Goal: Task Accomplishment & Management: Use online tool/utility

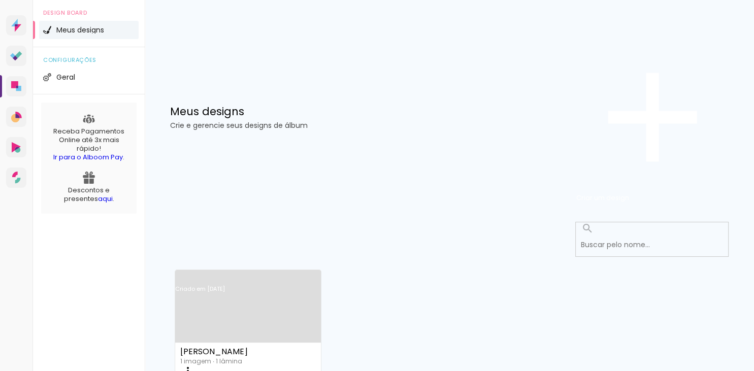
click at [269, 274] on link "Criado em [DATE]" at bounding box center [248, 302] width 146 height 57
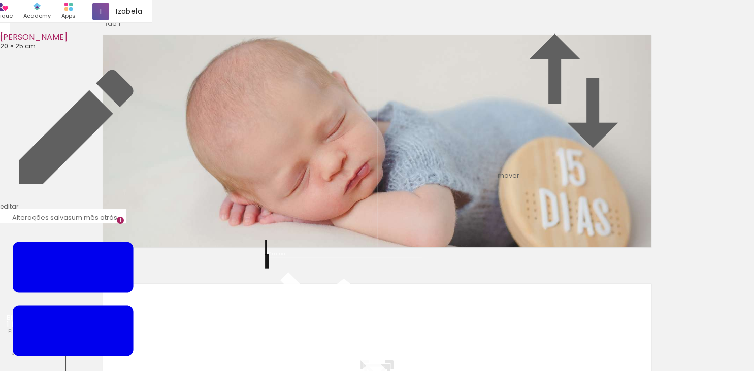
scroll to position [280, 0]
click at [0, 0] on input "file" at bounding box center [0, 0] width 0 height 0
click at [165, 190] on quentale-workspace at bounding box center [377, 185] width 754 height 371
drag, startPoint x: 164, startPoint y: 338, endPoint x: 172, endPoint y: 282, distance: 56.9
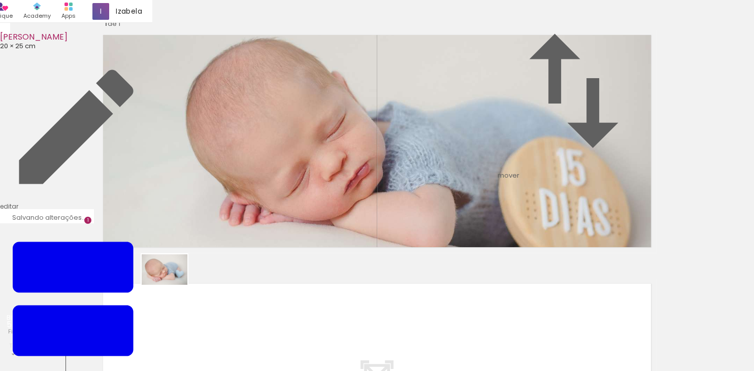
click at [172, 282] on quentale-workspace at bounding box center [377, 185] width 754 height 371
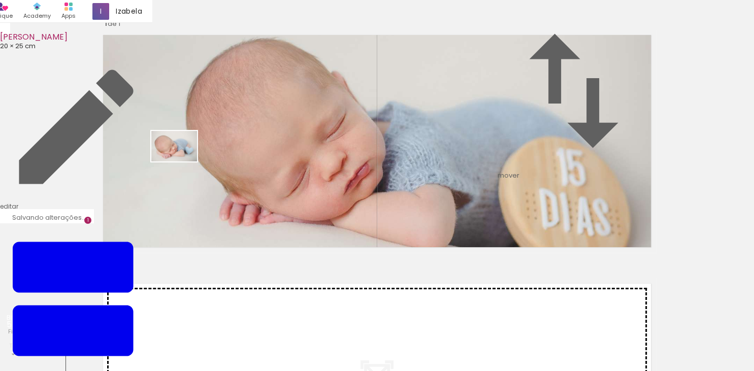
drag, startPoint x: 167, startPoint y: 342, endPoint x: 182, endPoint y: 161, distance: 181.2
click at [182, 161] on quentale-workspace at bounding box center [377, 185] width 754 height 371
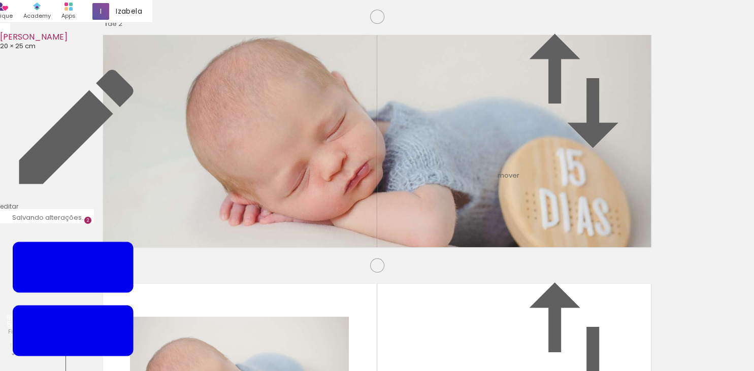
scroll to position [261, 0]
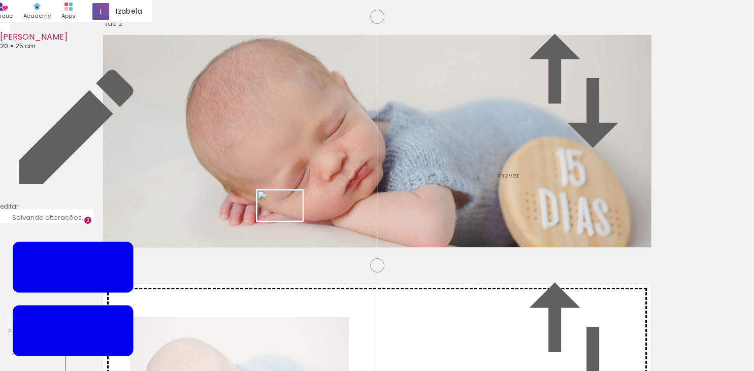
drag, startPoint x: 228, startPoint y: 344, endPoint x: 288, endPoint y: 219, distance: 138.5
click at [288, 219] on quentale-workspace at bounding box center [377, 185] width 754 height 371
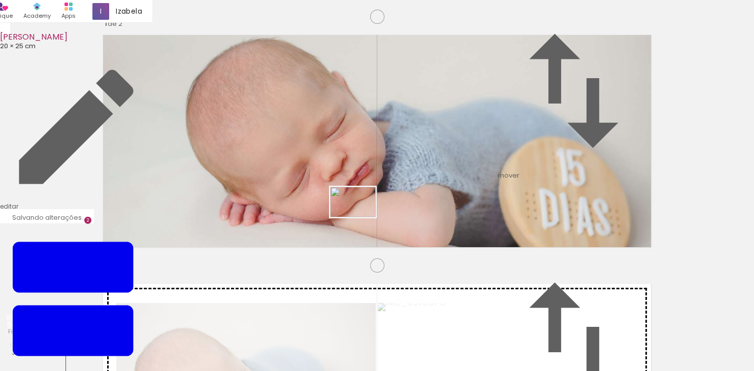
drag, startPoint x: 342, startPoint y: 263, endPoint x: 360, endPoint y: 217, distance: 49.4
click at [360, 217] on quentale-workspace at bounding box center [377, 185] width 754 height 371
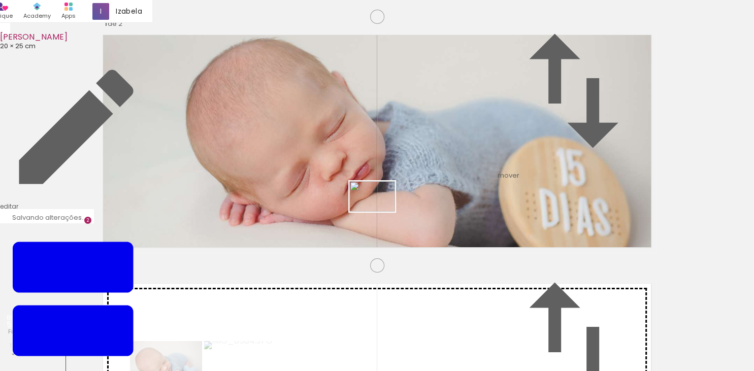
drag, startPoint x: 337, startPoint y: 346, endPoint x: 380, endPoint y: 208, distance: 144.3
click at [380, 208] on quentale-workspace at bounding box center [377, 185] width 754 height 371
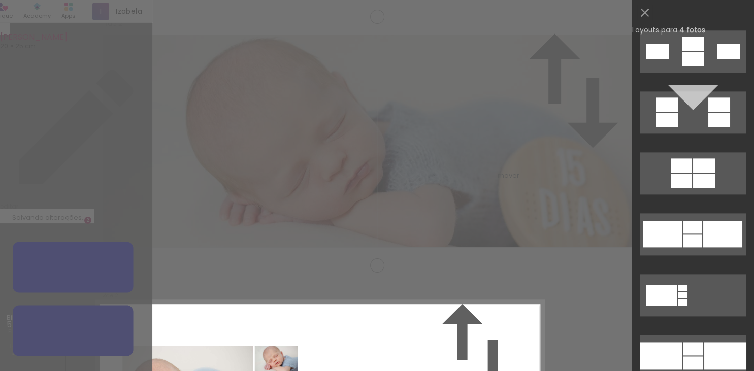
scroll to position [1159, 0]
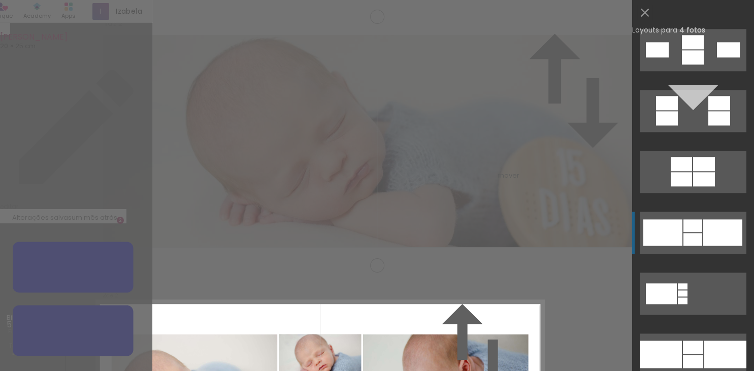
click at [718, 228] on div at bounding box center [722, 232] width 39 height 26
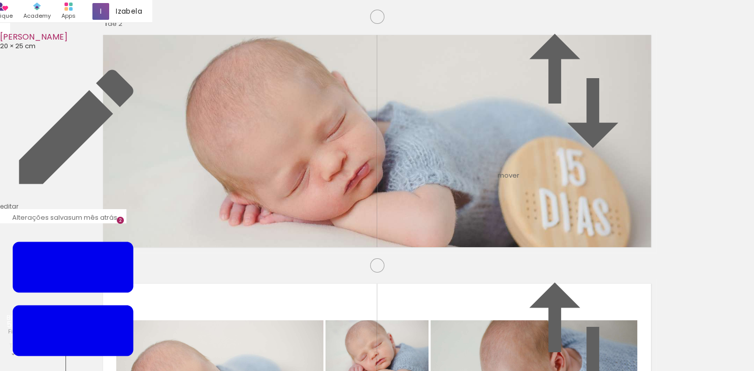
click at [67, 167] on div "Inserir lâmina 1 de 2 Inserir lâmina 2 de 2" at bounding box center [377, 377] width 754 height 747
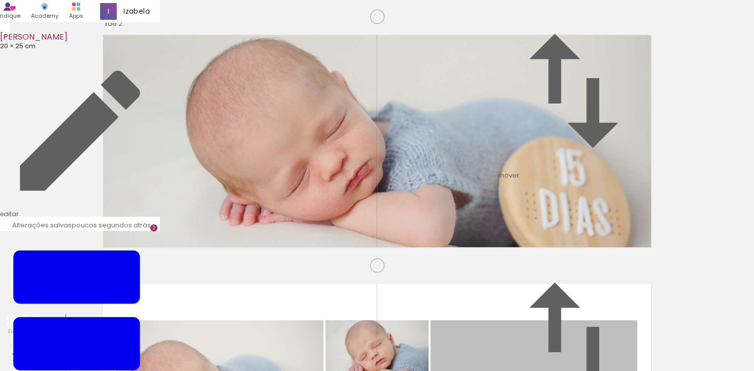
drag, startPoint x: 515, startPoint y: 191, endPoint x: 410, endPoint y: 220, distance: 108.8
click at [0, 0] on slot at bounding box center [0, 0] width 0 height 0
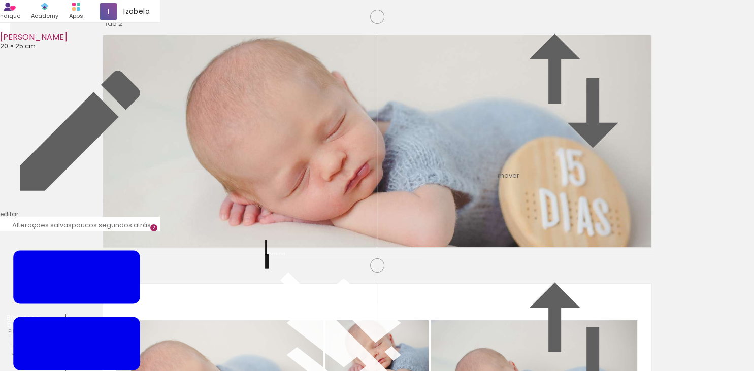
scroll to position [0, 0]
click at [379, 68] on span "Inserir lâmina" at bounding box center [369, 64] width 40 height 7
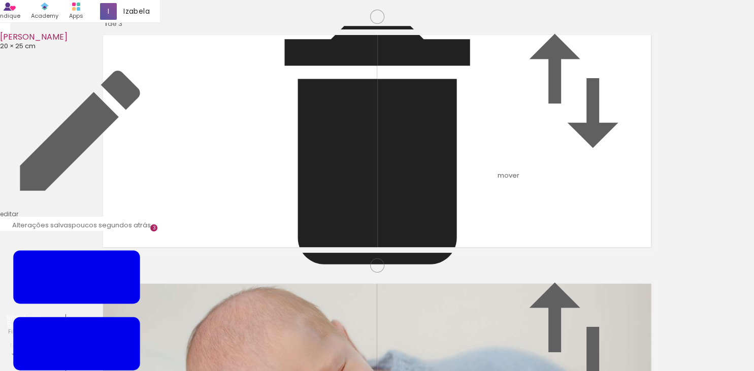
click at [0, 0] on input "file" at bounding box center [0, 0] width 0 height 0
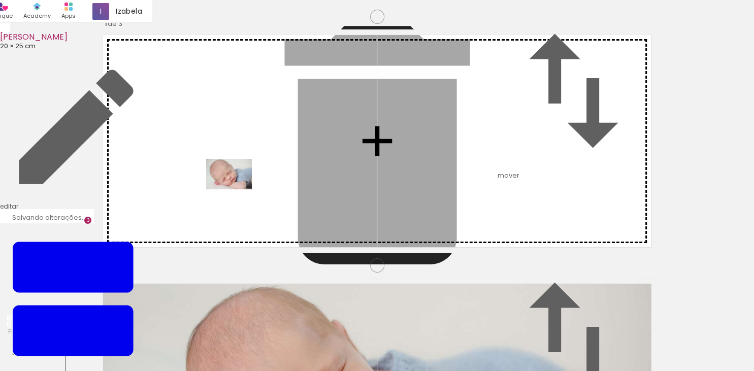
drag, startPoint x: 378, startPoint y: 340, endPoint x: 237, endPoint y: 189, distance: 206.8
click at [237, 189] on quentale-workspace at bounding box center [377, 185] width 754 height 371
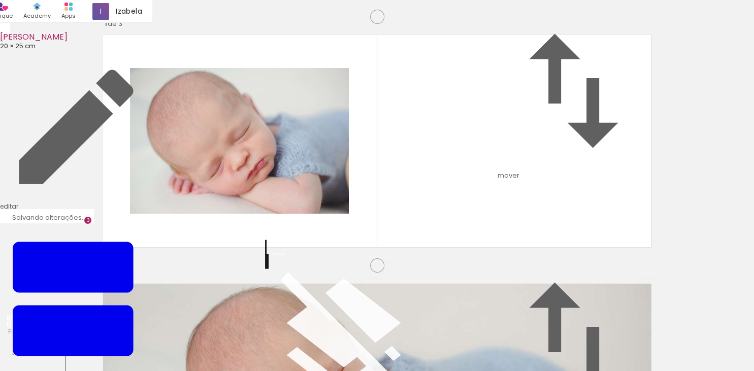
click at [241, 192] on quentale-photo at bounding box center [239, 141] width 219 height 146
click at [341, 124] on quentale-photo at bounding box center [239, 141] width 219 height 146
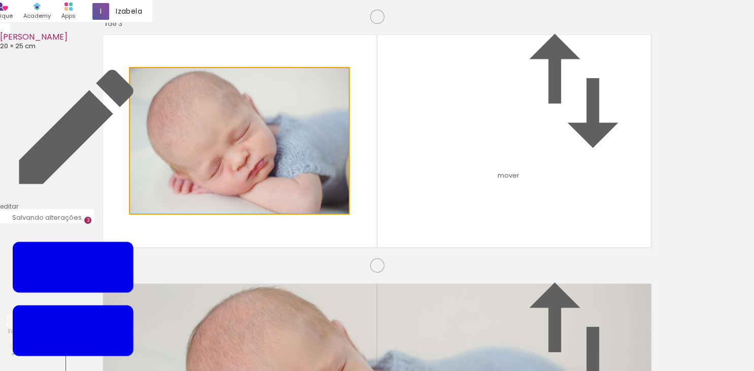
click at [341, 124] on quentale-photo at bounding box center [239, 141] width 219 height 146
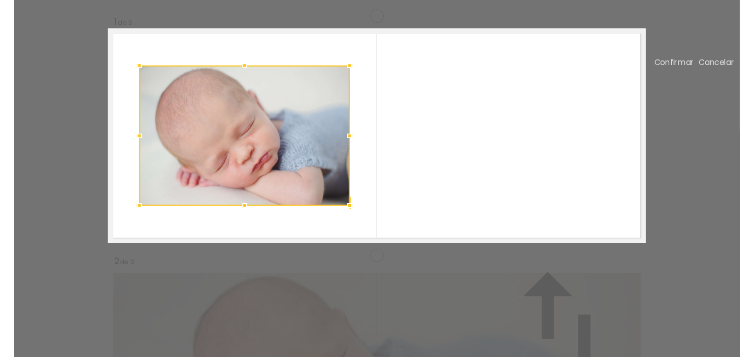
scroll to position [13, 0]
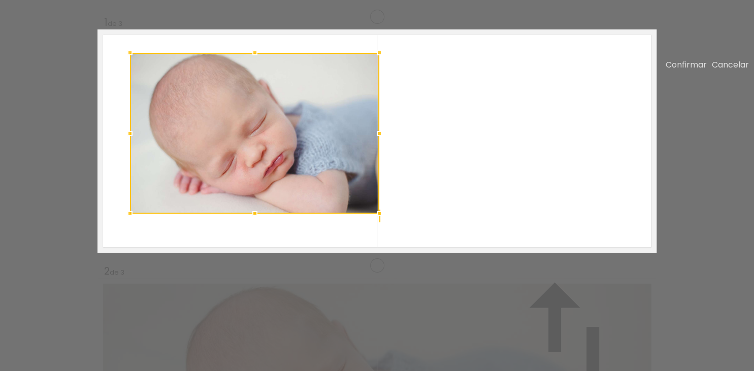
drag, startPoint x: 349, startPoint y: 107, endPoint x: 379, endPoint y: 91, distance: 34.0
click at [379, 63] on div at bounding box center [379, 53] width 20 height 20
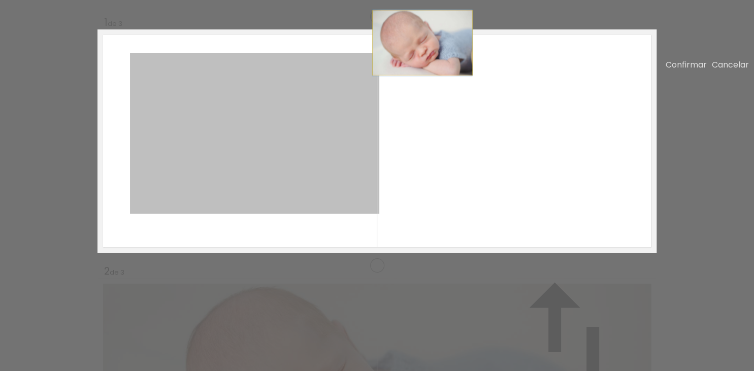
drag, startPoint x: 379, startPoint y: 92, endPoint x: 422, endPoint y: 81, distance: 45.1
click at [422, 81] on quentale-layouter at bounding box center [376, 140] width 559 height 223
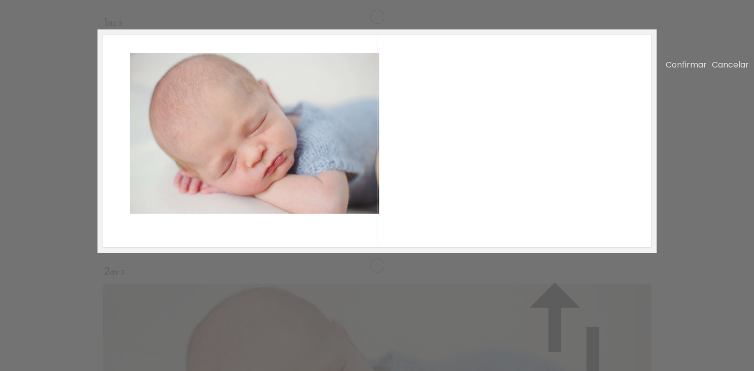
click at [190, 155] on quentale-photo at bounding box center [254, 133] width 249 height 161
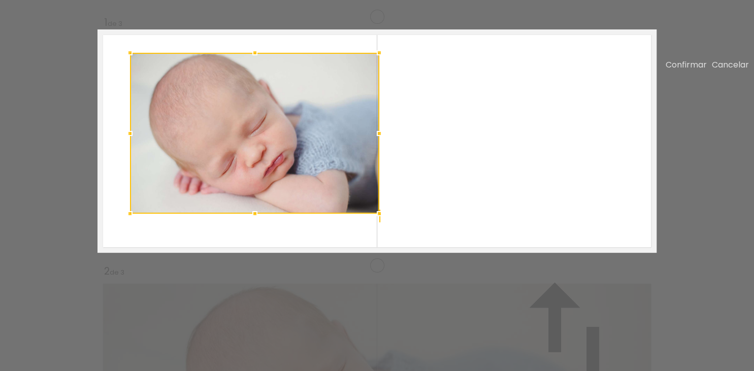
click at [568, 159] on quentale-layouter at bounding box center [376, 140] width 559 height 223
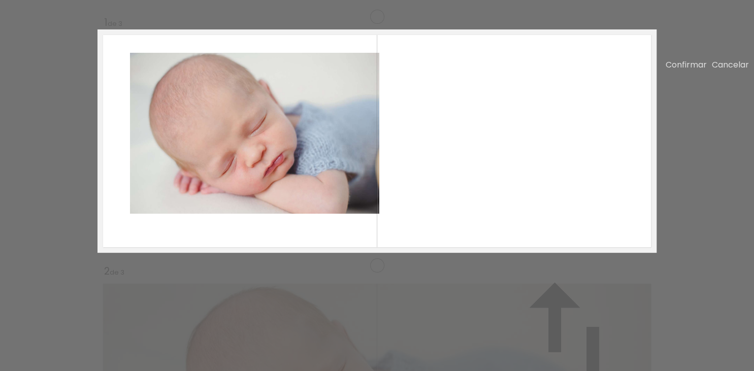
click at [669, 64] on paper-button "Confirmar" at bounding box center [685, 65] width 41 height 12
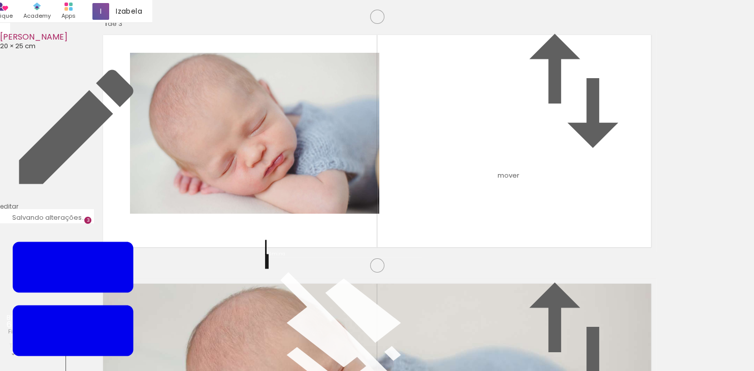
click at [204, 141] on quentale-photo at bounding box center [254, 133] width 249 height 161
click at [258, 166] on quentale-photo at bounding box center [254, 133] width 249 height 161
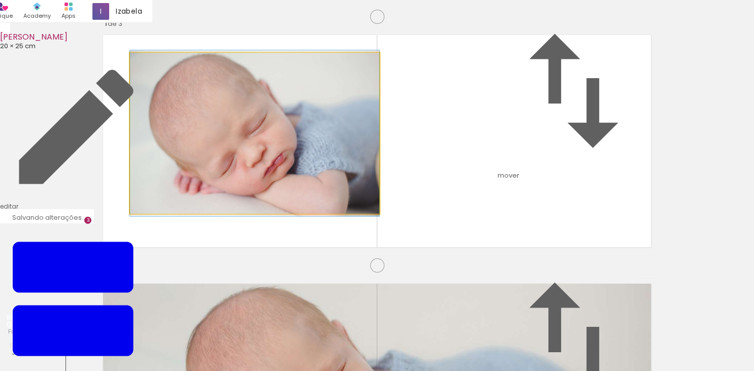
click at [258, 166] on quentale-photo at bounding box center [254, 133] width 249 height 161
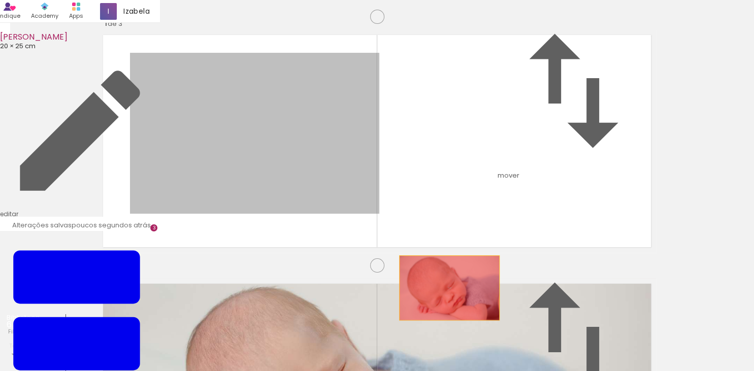
drag, startPoint x: 243, startPoint y: 166, endPoint x: 449, endPoint y: 326, distance: 261.1
click at [449, 326] on quentale-workspace at bounding box center [377, 185] width 754 height 371
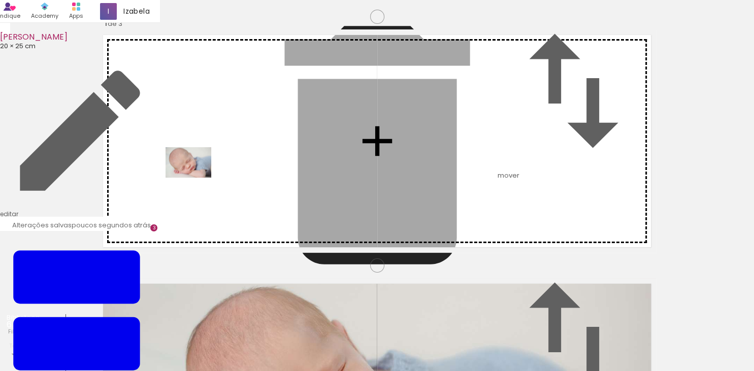
drag, startPoint x: 383, startPoint y: 344, endPoint x: 196, endPoint y: 178, distance: 250.2
click at [196, 178] on quentale-workspace at bounding box center [377, 185] width 754 height 371
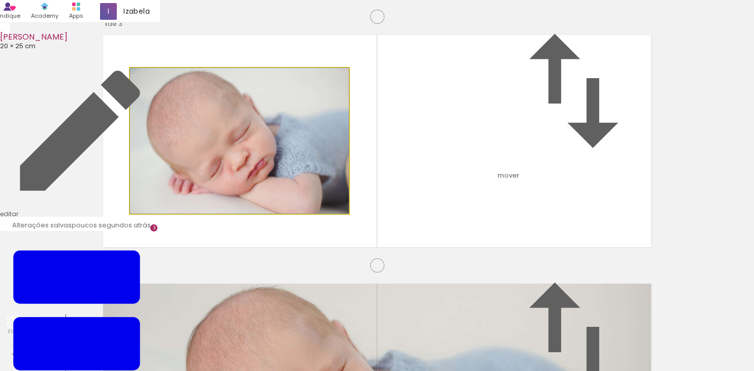
click at [249, 151] on quentale-photo at bounding box center [239, 141] width 219 height 146
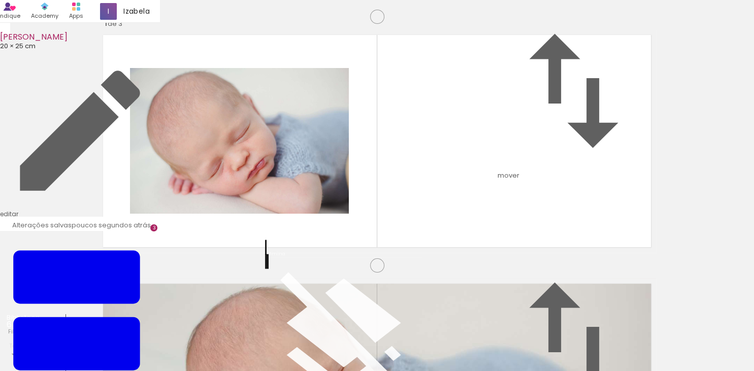
click at [324, 214] on quentale-photo at bounding box center [239, 141] width 219 height 146
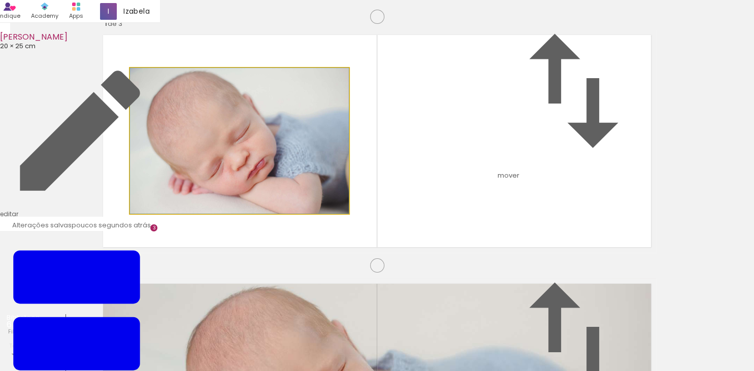
click at [324, 214] on quentale-photo at bounding box center [239, 141] width 219 height 146
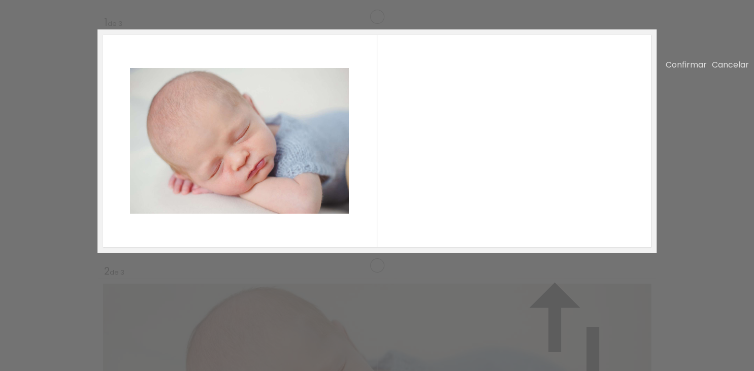
click at [344, 214] on quentale-photo at bounding box center [239, 141] width 219 height 146
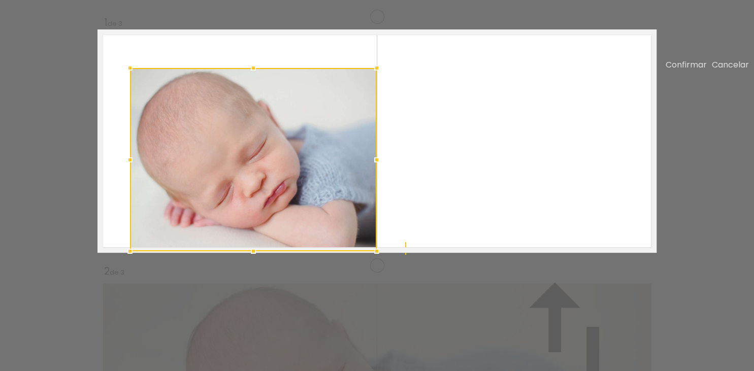
drag, startPoint x: 352, startPoint y: 253, endPoint x: 380, endPoint y: 285, distance: 42.4
click at [380, 261] on div at bounding box center [376, 251] width 20 height 20
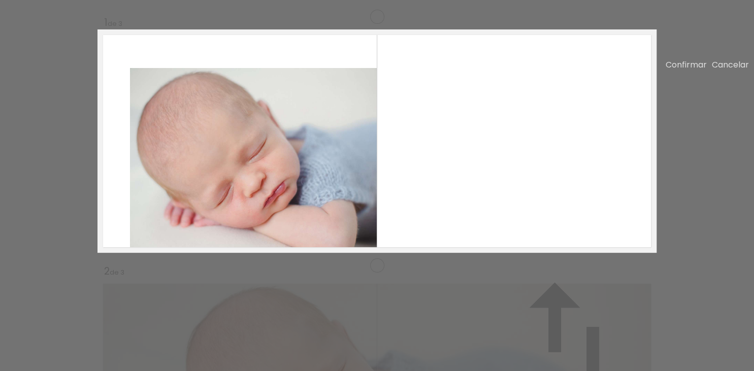
click at [134, 113] on quentale-photo at bounding box center [253, 159] width 247 height 183
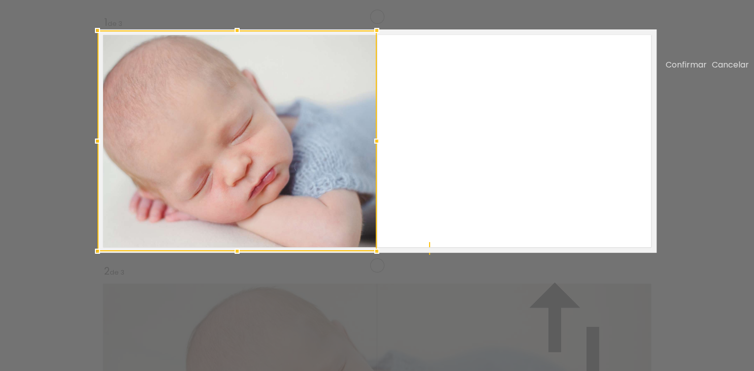
drag, startPoint x: 130, startPoint y: 107, endPoint x: 96, endPoint y: 75, distance: 46.3
click at [96, 41] on div at bounding box center [97, 30] width 20 height 20
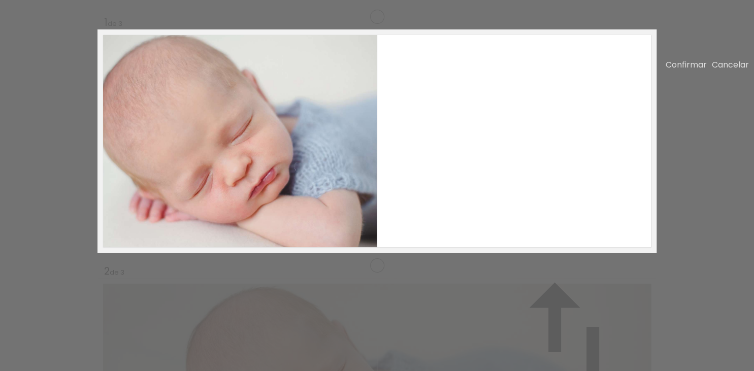
click at [364, 106] on quentale-photo at bounding box center [236, 140] width 279 height 221
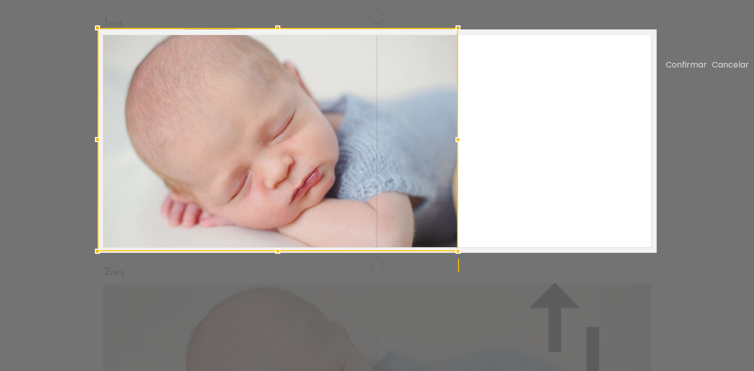
drag, startPoint x: 381, startPoint y: 69, endPoint x: 453, endPoint y: 64, distance: 72.7
click at [453, 38] on div at bounding box center [458, 28] width 20 height 20
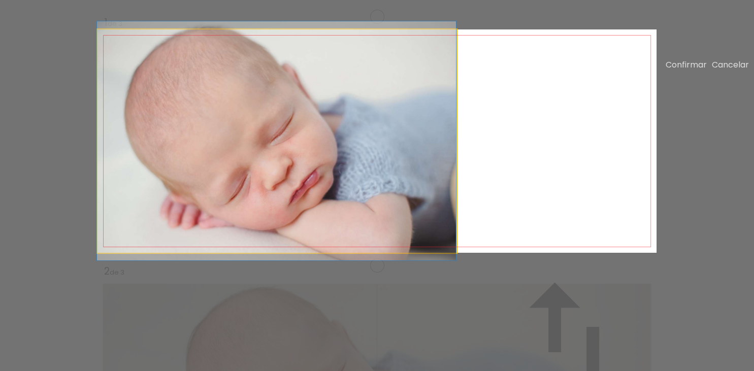
drag, startPoint x: 400, startPoint y: 124, endPoint x: 369, endPoint y: 124, distance: 31.5
click at [369, 124] on album-spread "1 de 3" at bounding box center [376, 140] width 559 height 223
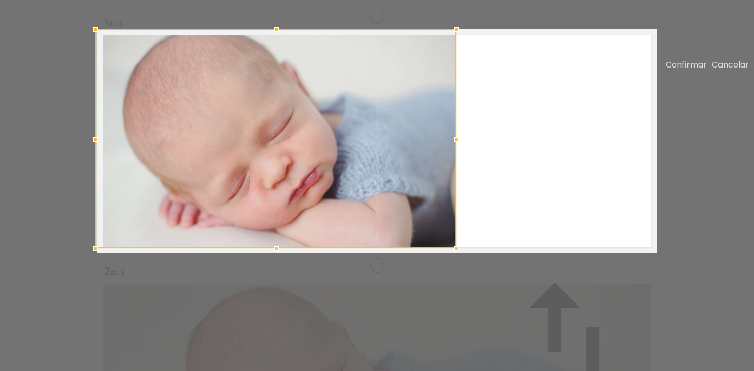
drag, startPoint x: 96, startPoint y: 295, endPoint x: 57, endPoint y: 310, distance: 42.2
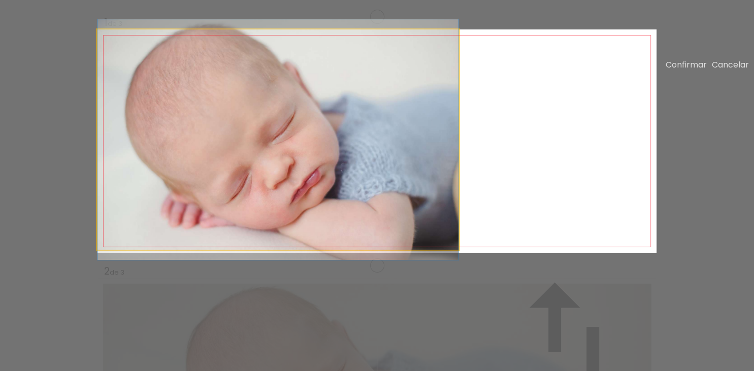
click at [122, 250] on quentale-photo at bounding box center [277, 139] width 361 height 220
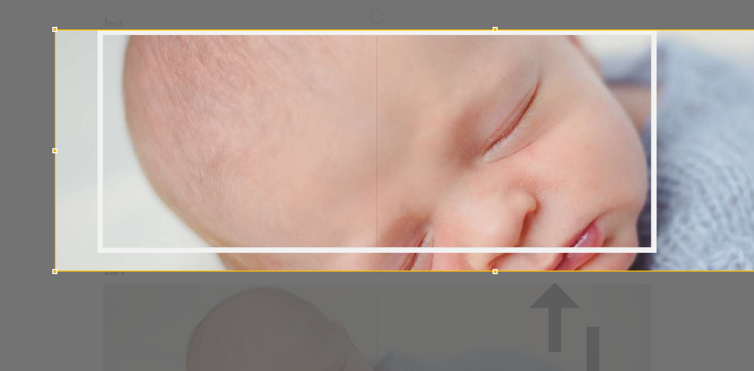
drag, startPoint x: 99, startPoint y: 288, endPoint x: -17, endPoint y: 371, distance: 143.1
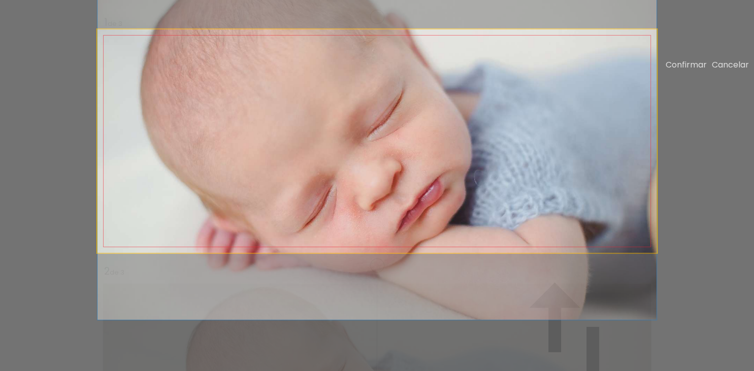
drag, startPoint x: 324, startPoint y: 207, endPoint x: 222, endPoint y: 199, distance: 102.3
click at [222, 199] on album-spread "1 de 3" at bounding box center [376, 140] width 559 height 223
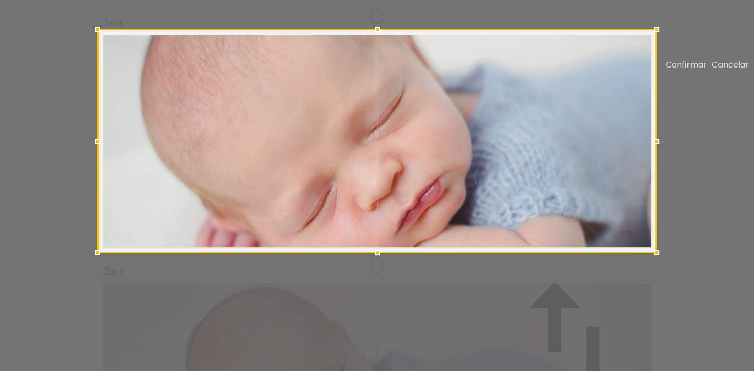
click at [575, 107] on div at bounding box center [376, 140] width 559 height 223
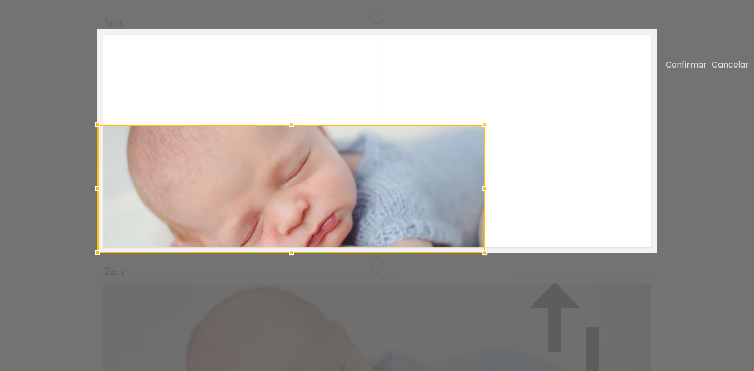
drag, startPoint x: 656, startPoint y: 65, endPoint x: 598, endPoint y: 81, distance: 59.3
click at [598, 81] on album-spread "1 de 3" at bounding box center [376, 140] width 559 height 223
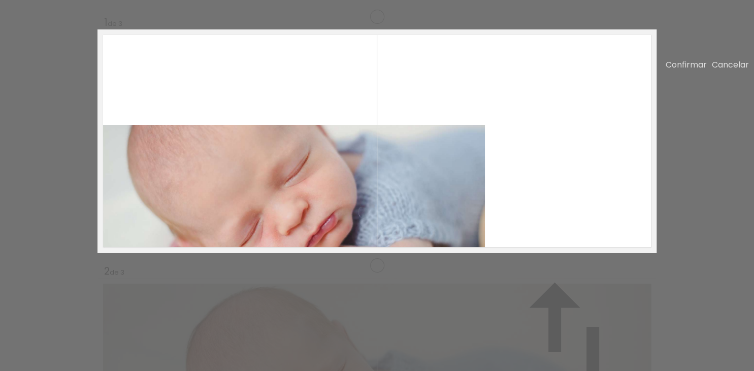
click at [328, 175] on quentale-photo at bounding box center [290, 189] width 387 height 128
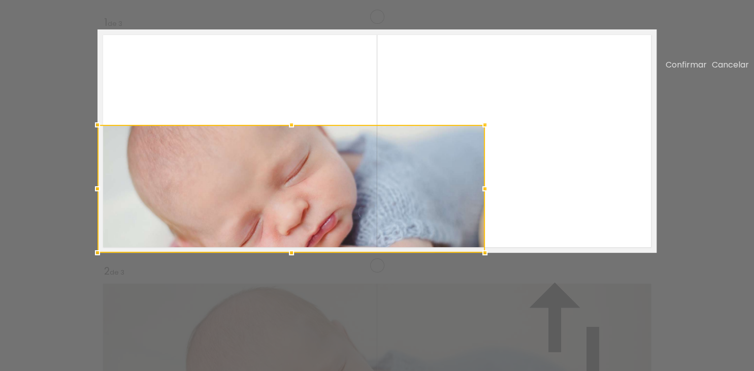
click at [328, 175] on div at bounding box center [290, 189] width 387 height 128
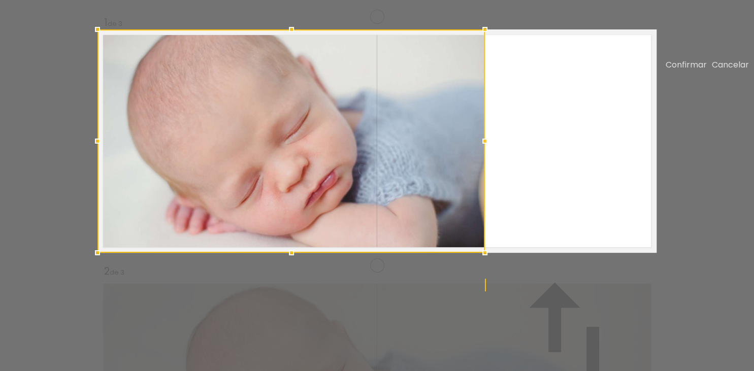
drag, startPoint x: 291, startPoint y: 163, endPoint x: 292, endPoint y: 61, distance: 102.0
click at [292, 40] on div at bounding box center [291, 29] width 20 height 20
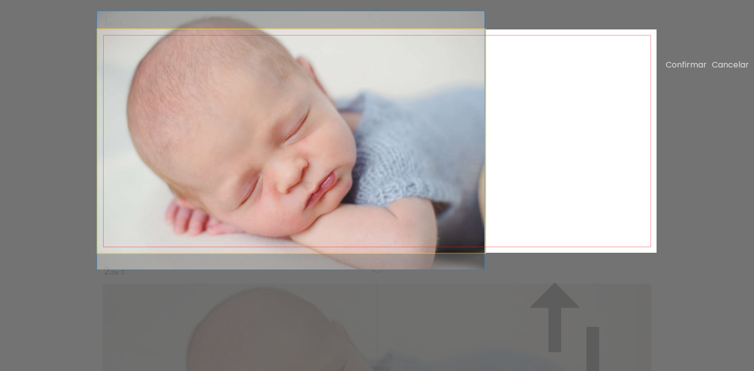
drag, startPoint x: 230, startPoint y: 174, endPoint x: 163, endPoint y: 175, distance: 67.5
click at [163, 175] on album-spread "1 de 3" at bounding box center [376, 140] width 559 height 223
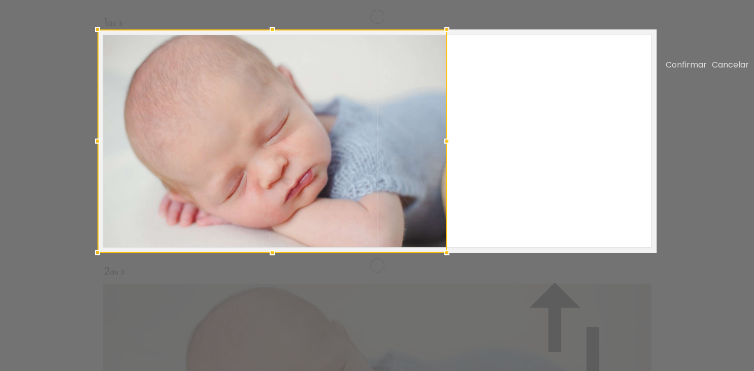
drag, startPoint x: 482, startPoint y: 181, endPoint x: 445, endPoint y: 177, distance: 37.2
click at [445, 151] on div at bounding box center [446, 141] width 20 height 20
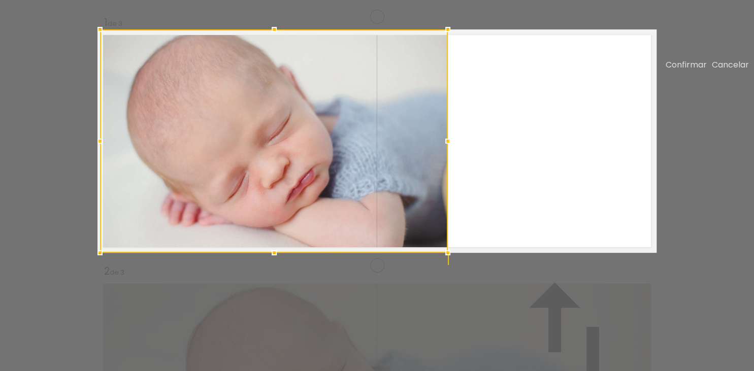
drag, startPoint x: 95, startPoint y: 178, endPoint x: 31, endPoint y: 178, distance: 64.0
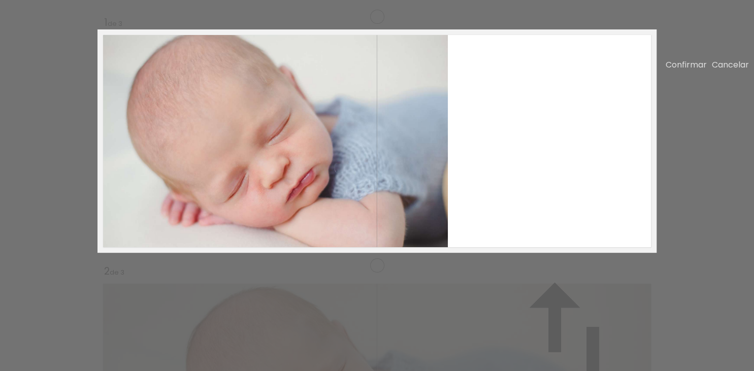
drag, startPoint x: 192, startPoint y: 329, endPoint x: 211, endPoint y: 287, distance: 45.9
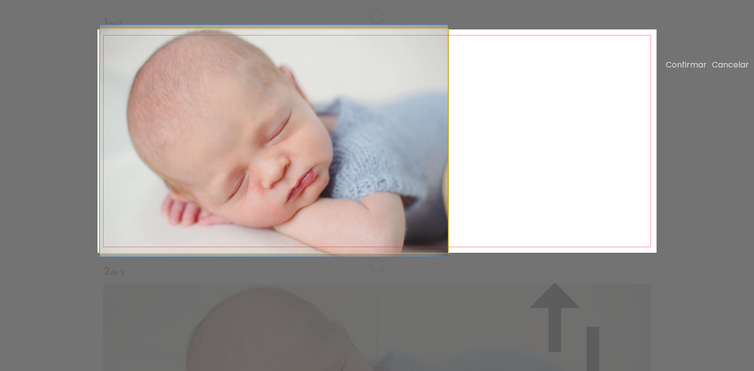
click at [241, 217] on quentale-photo at bounding box center [274, 140] width 348 height 223
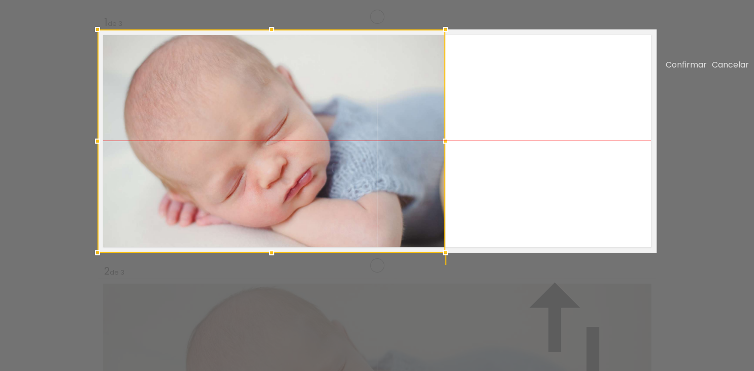
drag, startPoint x: 233, startPoint y: 188, endPoint x: 177, endPoint y: 194, distance: 56.1
click at [177, 194] on div at bounding box center [271, 140] width 348 height 223
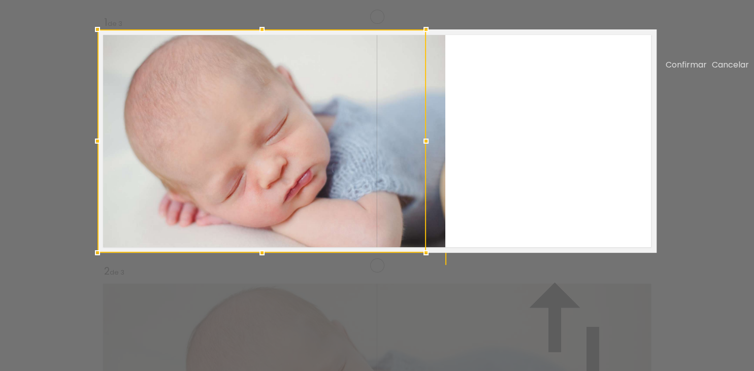
drag, startPoint x: 444, startPoint y: 178, endPoint x: 420, endPoint y: 180, distance: 24.5
click at [420, 151] on div at bounding box center [426, 141] width 20 height 20
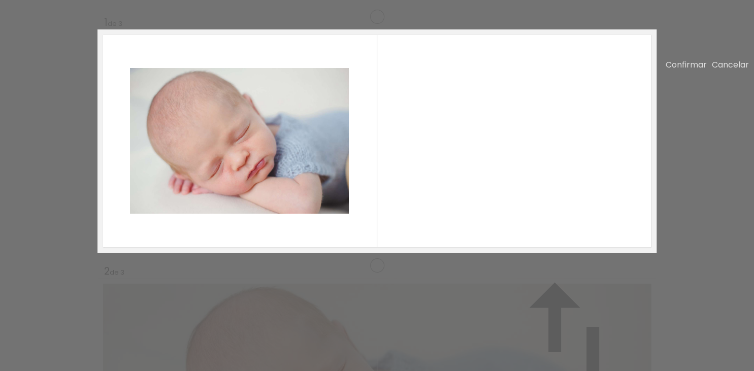
click at [288, 181] on quentale-photo at bounding box center [239, 141] width 219 height 146
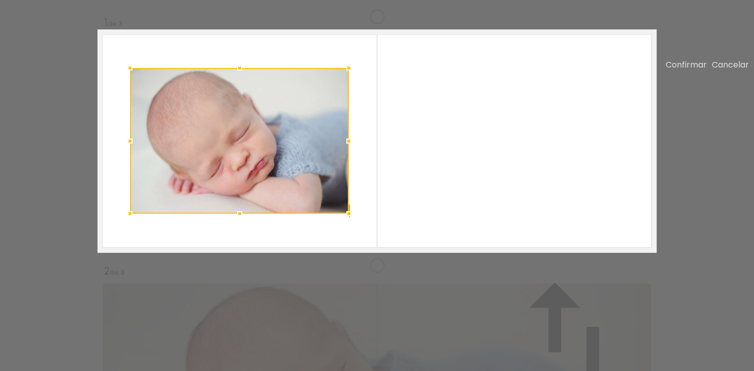
click at [288, 181] on div at bounding box center [239, 141] width 219 height 146
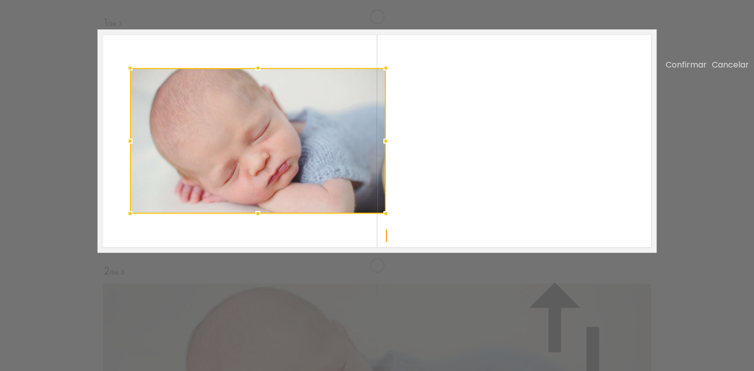
drag, startPoint x: 349, startPoint y: 180, endPoint x: 383, endPoint y: 126, distance: 63.2
click at [386, 151] on div at bounding box center [386, 141] width 20 height 20
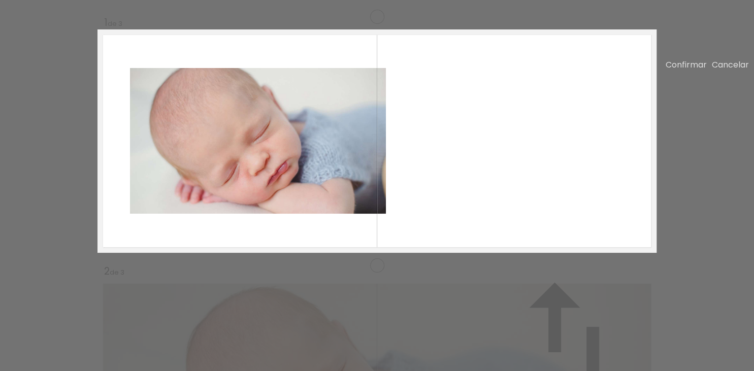
click at [377, 107] on quentale-photo at bounding box center [258, 141] width 256 height 146
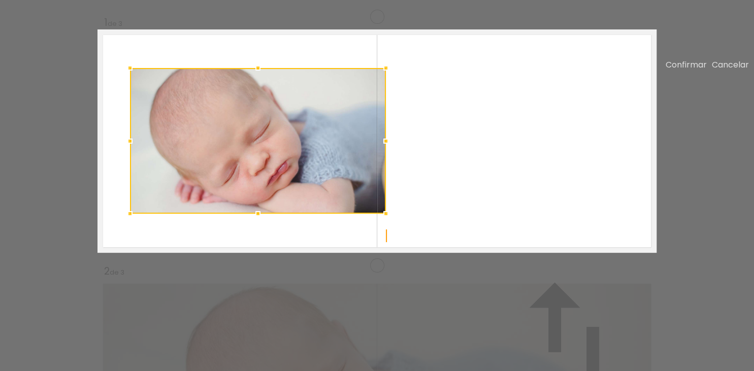
click at [377, 78] on div at bounding box center [386, 68] width 20 height 20
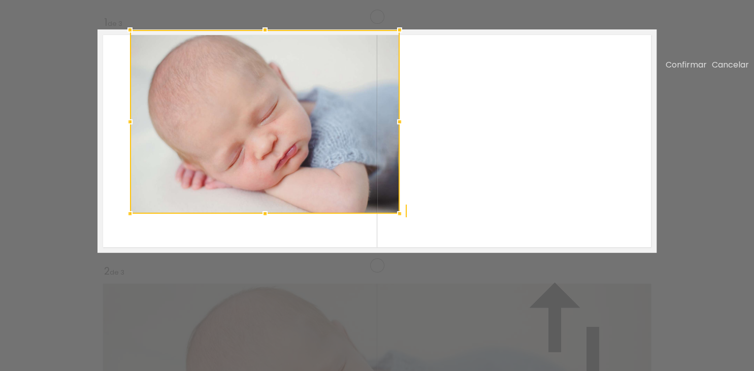
drag, startPoint x: 386, startPoint y: 106, endPoint x: 400, endPoint y: 70, distance: 38.6
click at [400, 40] on div at bounding box center [399, 30] width 20 height 20
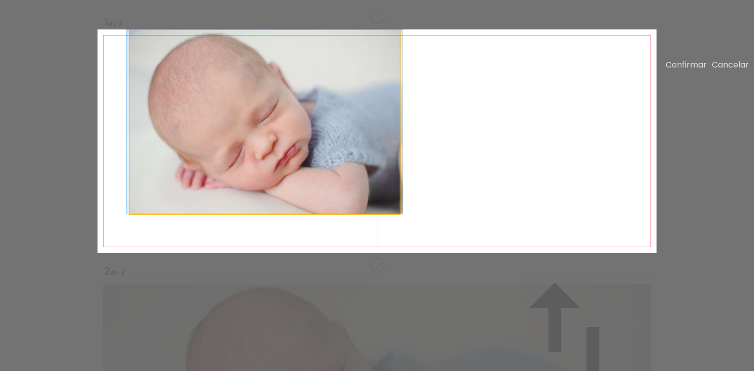
click at [147, 214] on quentale-photo at bounding box center [265, 122] width 270 height 184
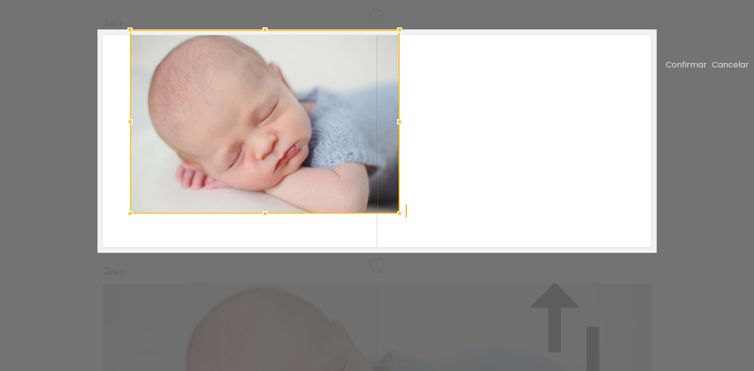
click at [147, 214] on div at bounding box center [265, 122] width 270 height 184
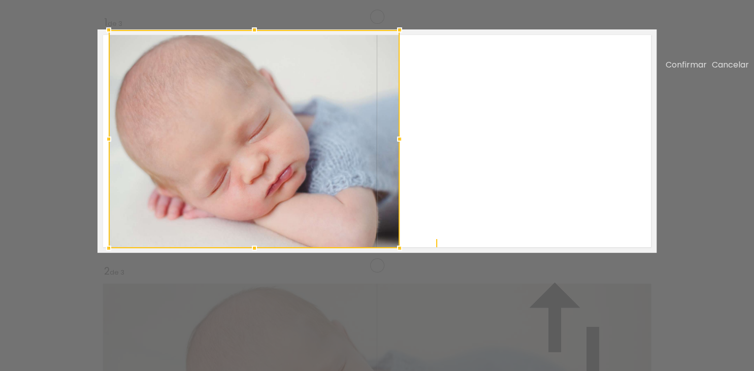
drag, startPoint x: 132, startPoint y: 252, endPoint x: 111, endPoint y: 284, distance: 38.0
click at [111, 258] on div at bounding box center [108, 248] width 20 height 20
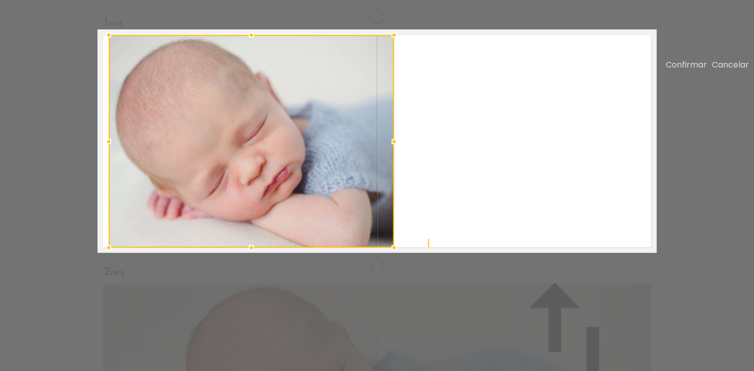
drag, startPoint x: 399, startPoint y: 69, endPoint x: 394, endPoint y: 74, distance: 7.9
click at [394, 45] on div at bounding box center [394, 35] width 20 height 20
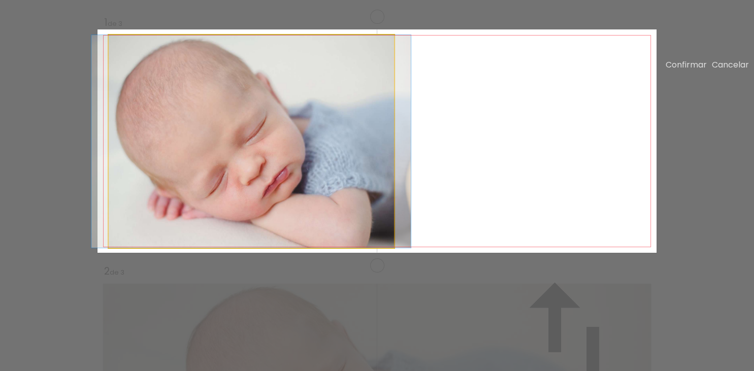
click at [112, 186] on quentale-photo at bounding box center [251, 141] width 285 height 213
click at [112, 35] on div at bounding box center [251, 35] width 285 height 0
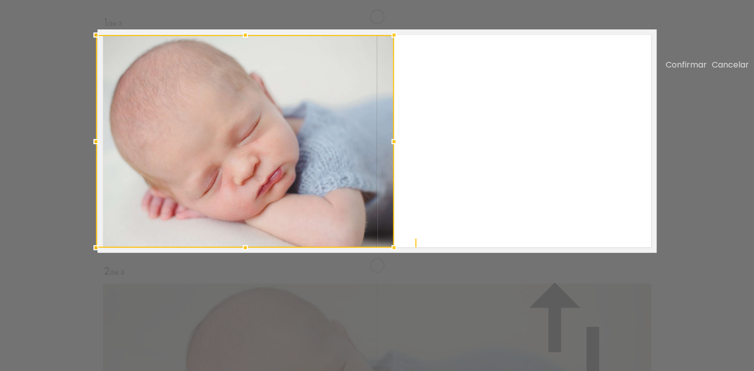
drag, startPoint x: 110, startPoint y: 179, endPoint x: 103, endPoint y: 179, distance: 7.6
click at [103, 152] on div at bounding box center [96, 141] width 20 height 20
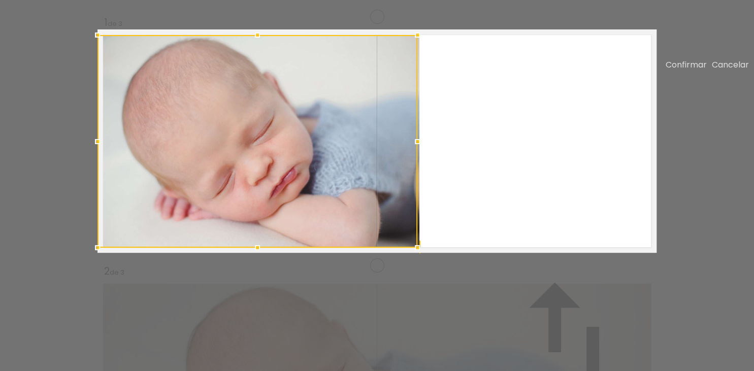
drag, startPoint x: 393, startPoint y: 177, endPoint x: 353, endPoint y: 178, distance: 40.6
click at [353, 178] on div at bounding box center [257, 141] width 320 height 213
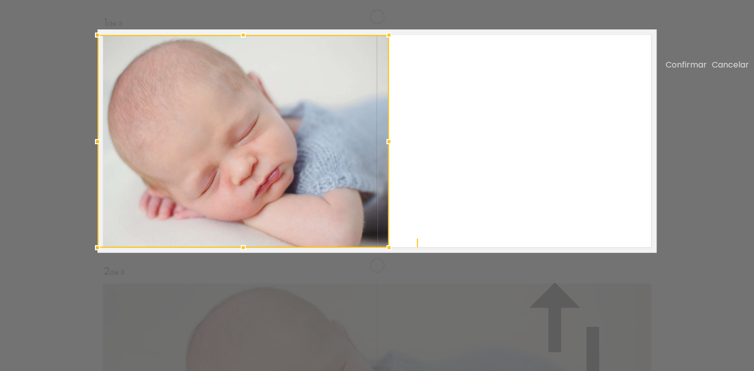
drag, startPoint x: 419, startPoint y: 179, endPoint x: 389, endPoint y: 179, distance: 30.5
click at [389, 152] on div at bounding box center [389, 141] width 20 height 20
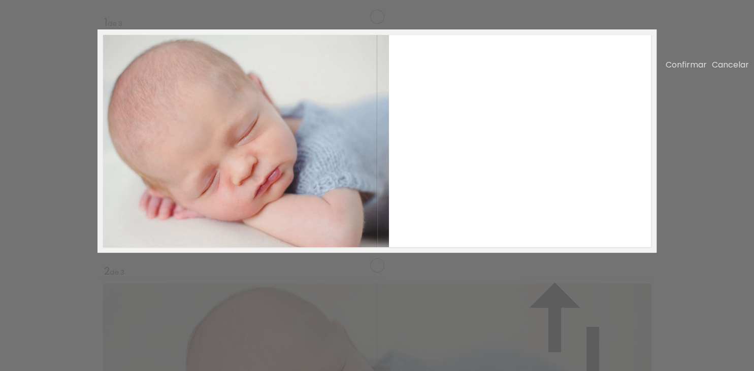
click at [152, 44] on div at bounding box center [76, 374] width 152 height 749
click at [387, 190] on quentale-photo at bounding box center [242, 141] width 291 height 213
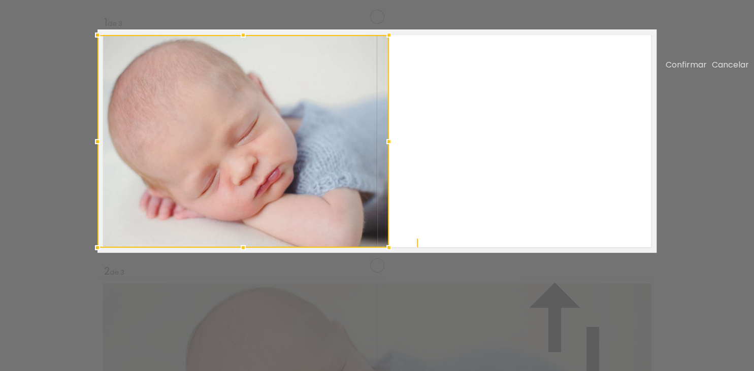
click at [330, 193] on div at bounding box center [242, 141] width 291 height 213
